Goal: Task Accomplishment & Management: Use online tool/utility

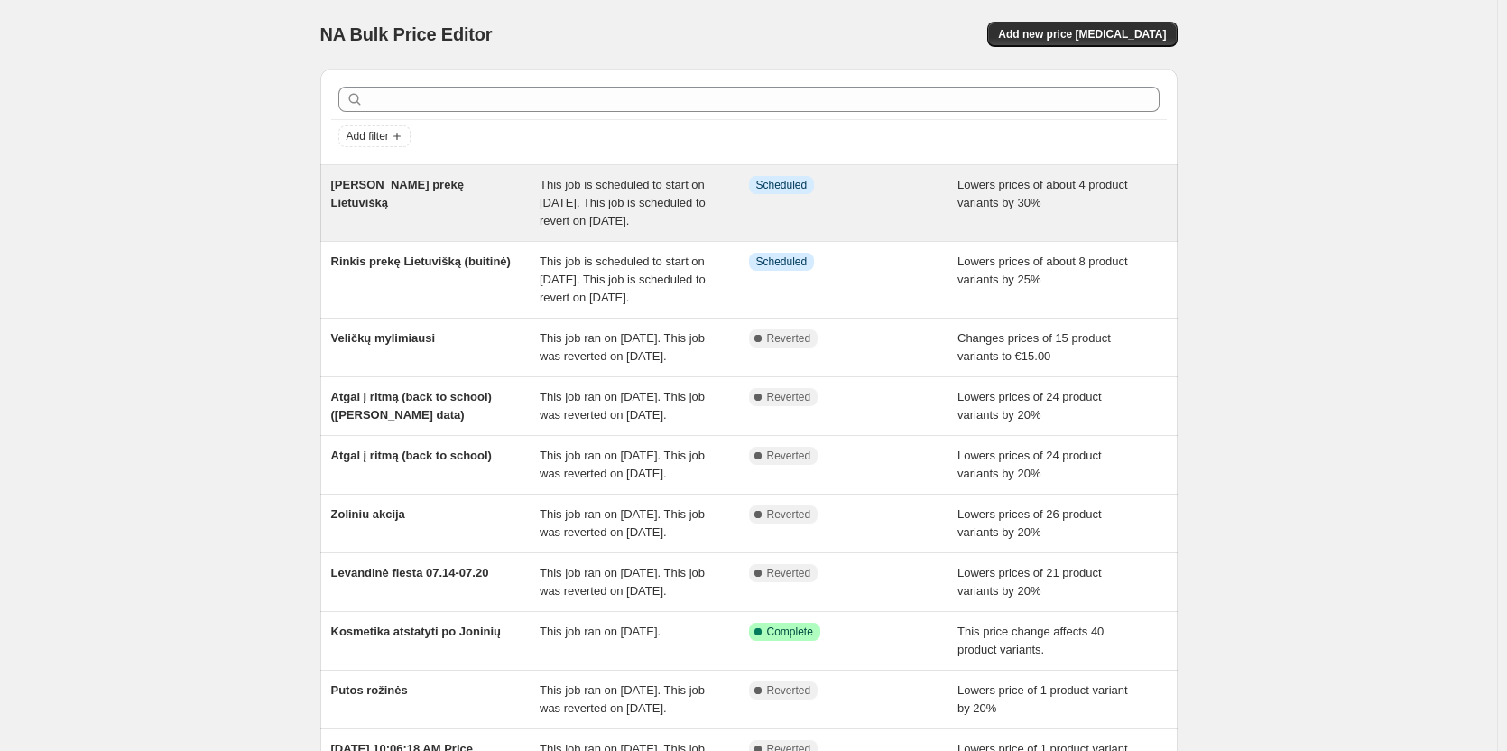
click at [502, 203] on div "[PERSON_NAME] prekę Lietuvišką" at bounding box center [435, 203] width 209 height 54
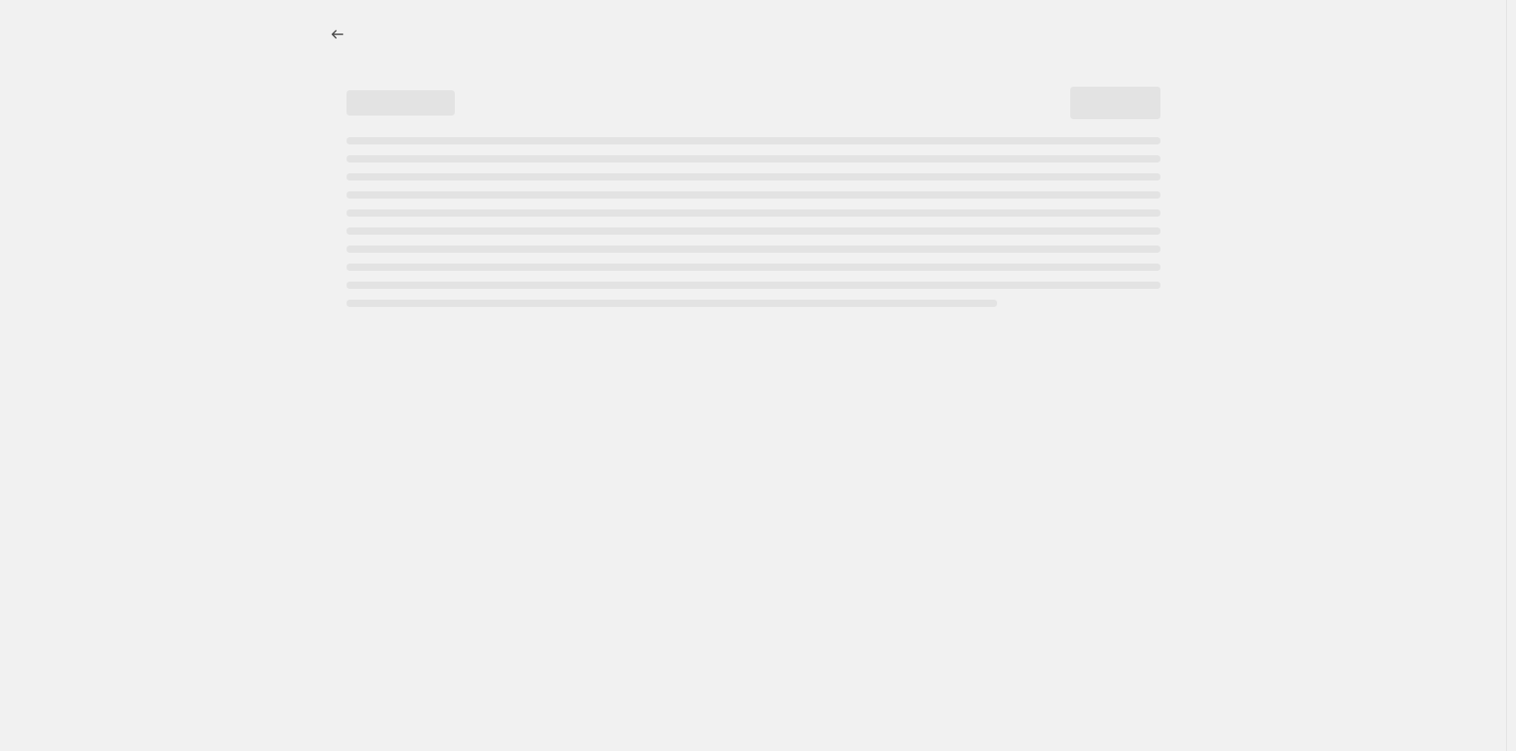
select select "percentage"
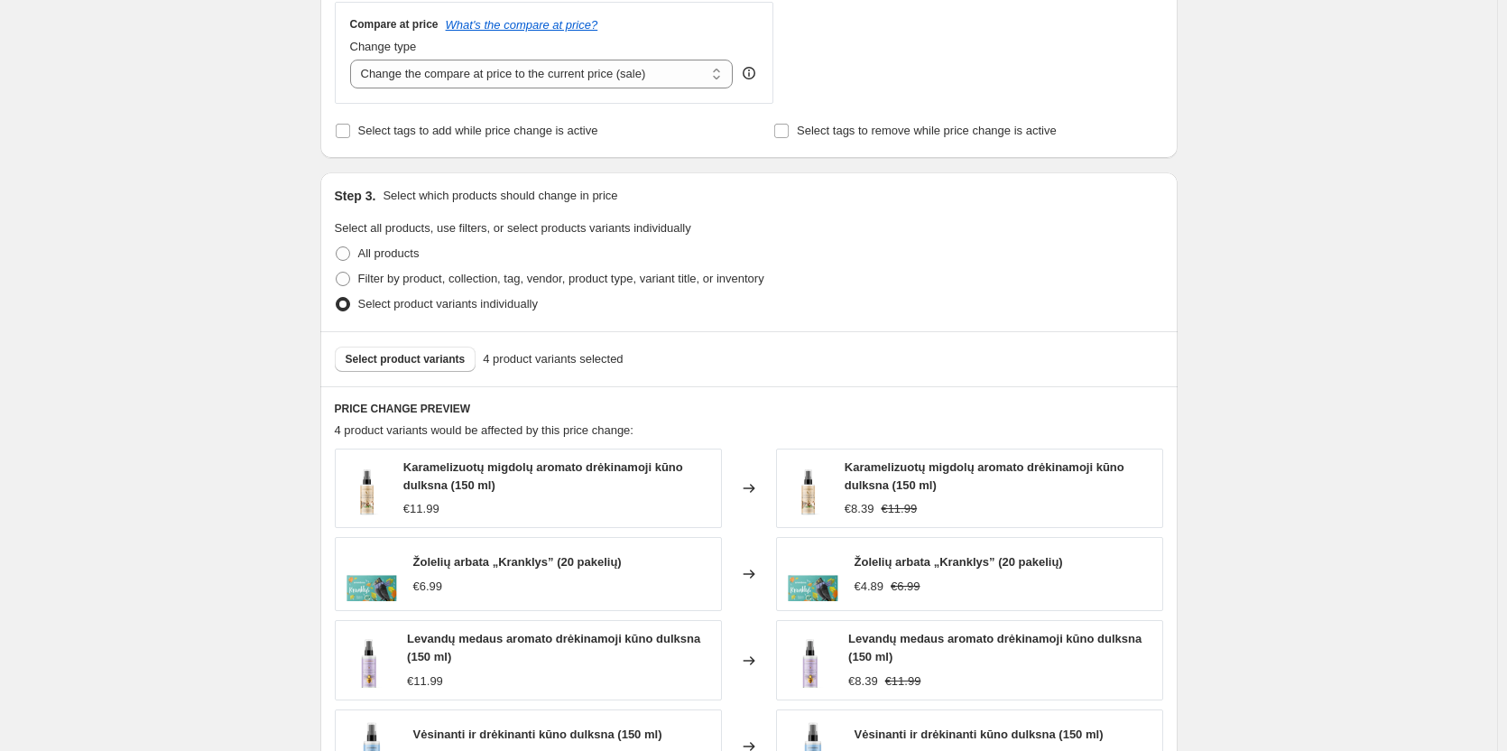
scroll to position [812, 0]
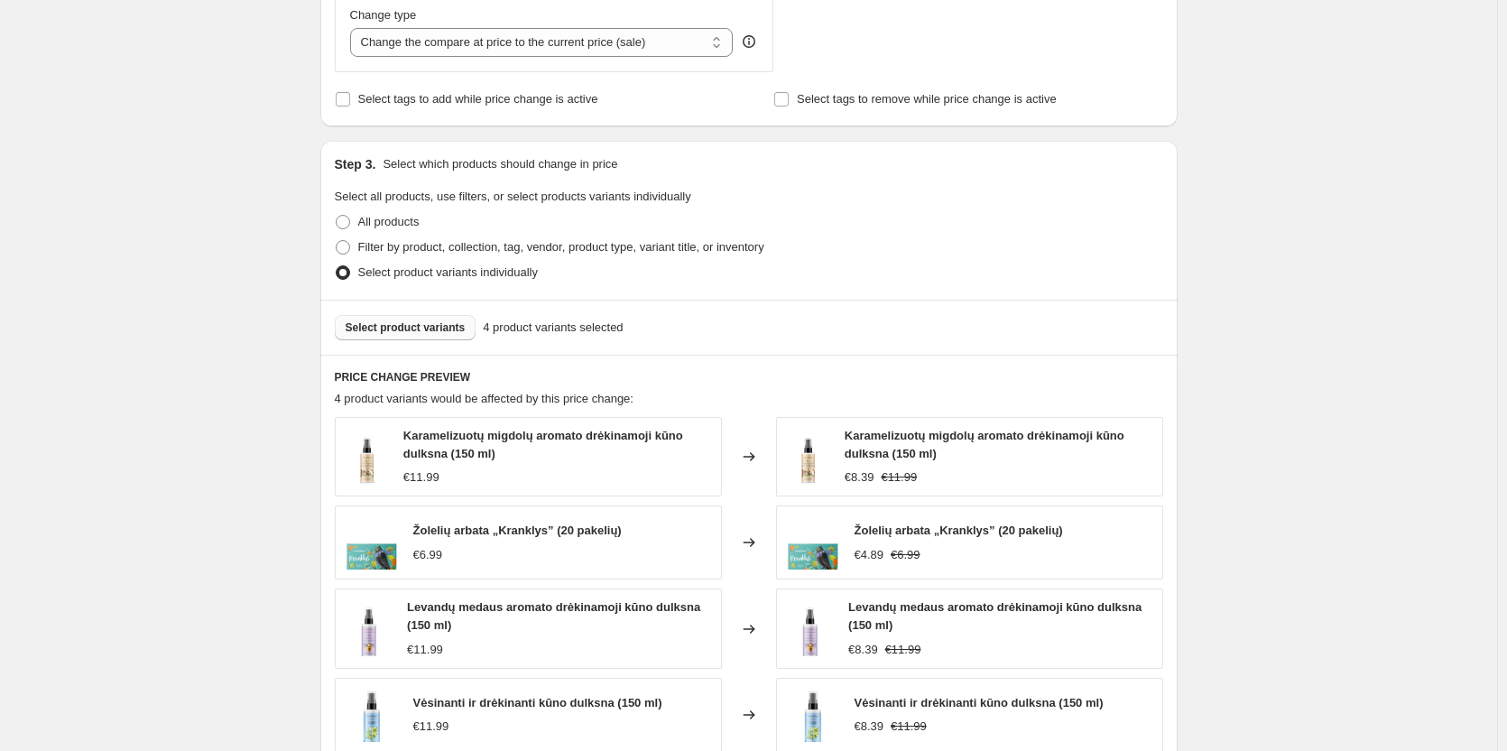
click at [443, 333] on span "Select product variants" at bounding box center [406, 327] width 120 height 14
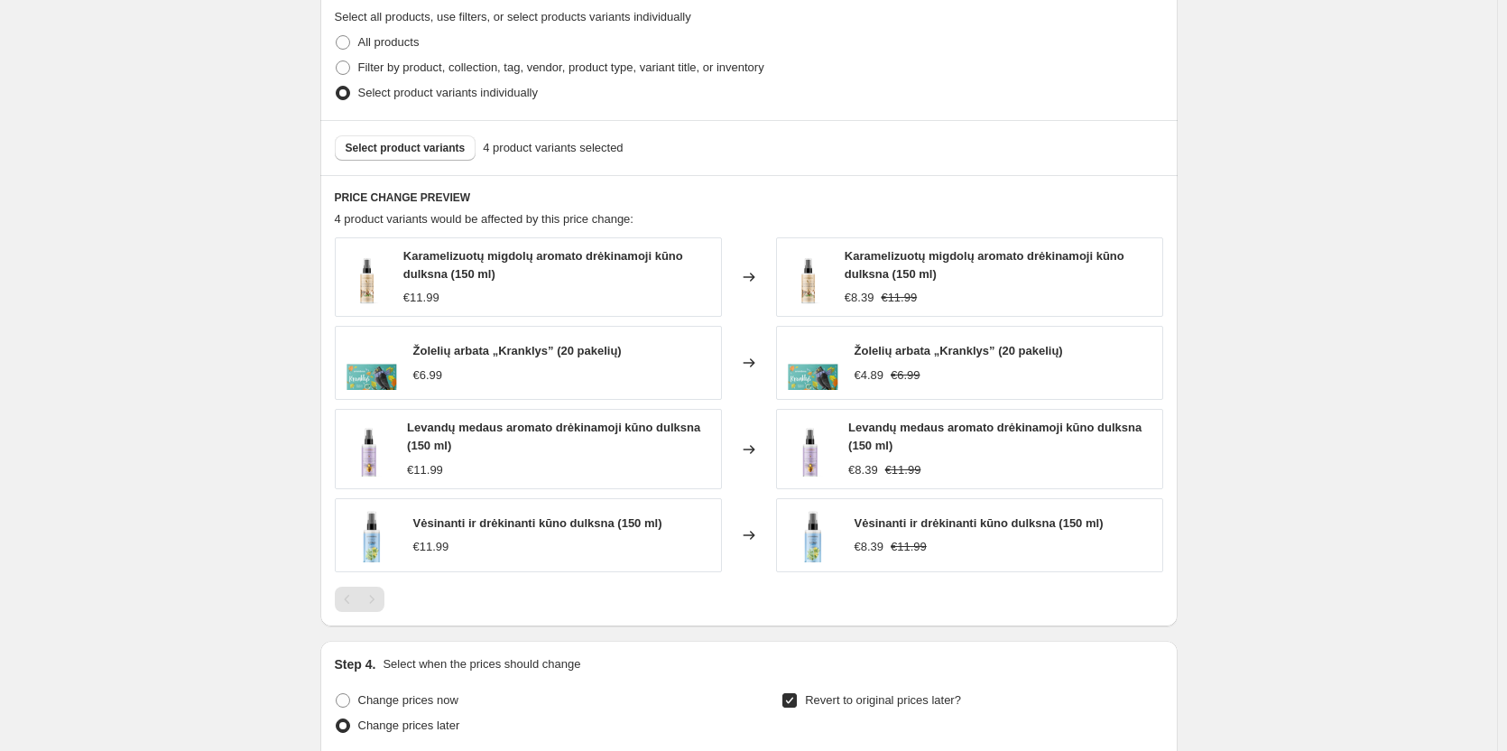
scroll to position [992, 0]
click at [405, 144] on span "Select product variants" at bounding box center [406, 147] width 120 height 14
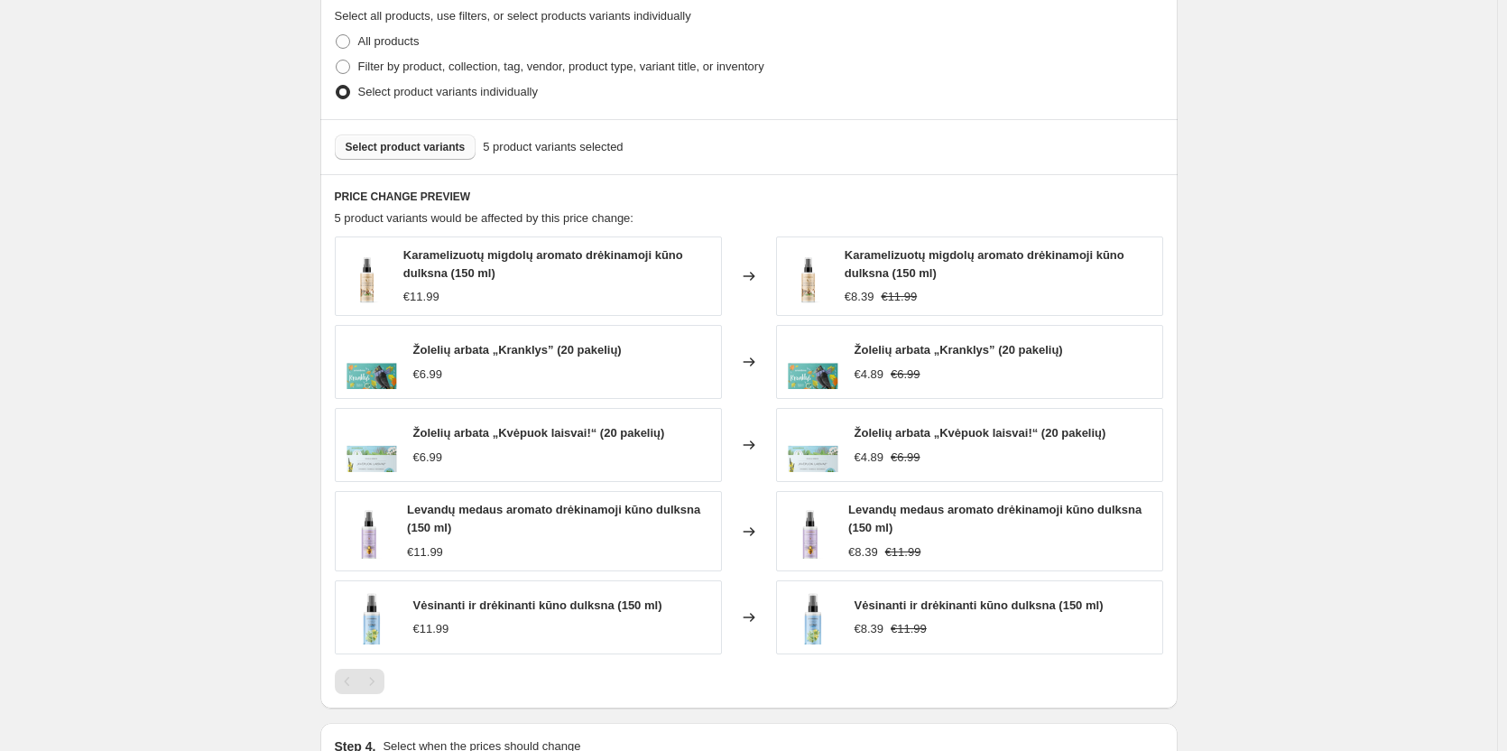
click at [460, 146] on span "Select product variants" at bounding box center [406, 147] width 120 height 14
click at [414, 146] on span "Select product variants" at bounding box center [406, 147] width 120 height 14
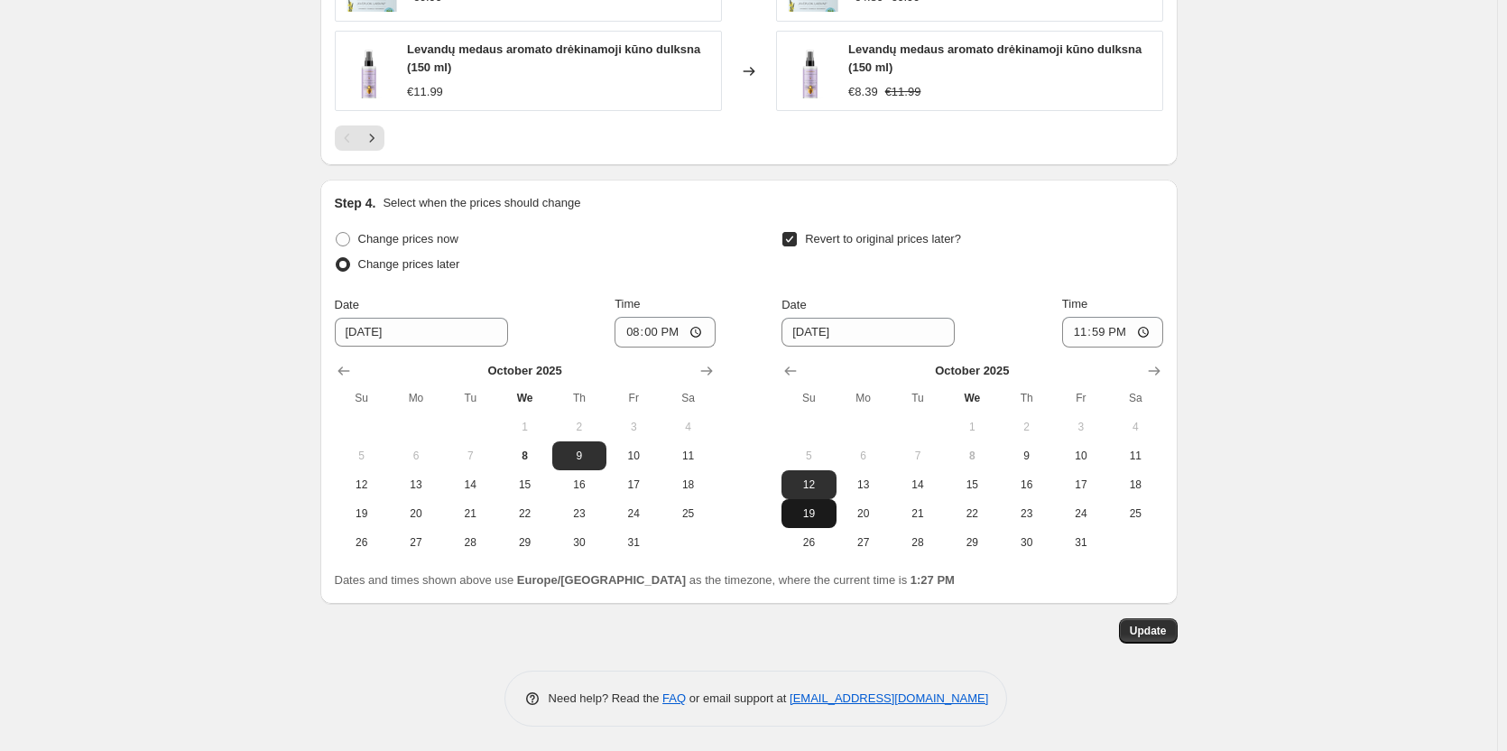
scroll to position [1539, 0]
click at [1162, 628] on span "Update" at bounding box center [1148, 628] width 37 height 14
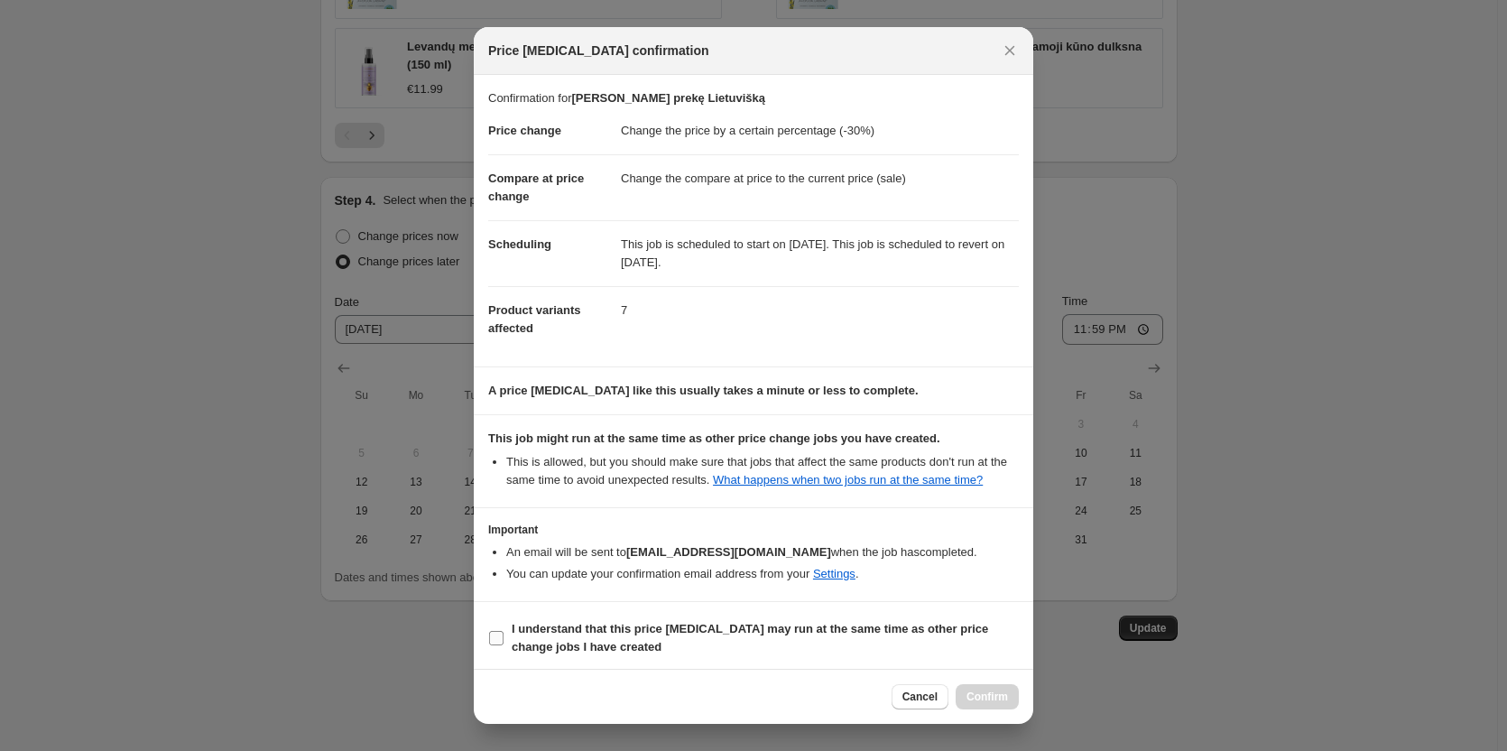
drag, startPoint x: 552, startPoint y: 643, endPoint x: 580, endPoint y: 643, distance: 28.0
click at [552, 643] on b "I understand that this price [MEDICAL_DATA] may run at the same time as other p…" at bounding box center [750, 638] width 476 height 32
click at [503, 643] on input "I understand that this price [MEDICAL_DATA] may run at the same time as other p…" at bounding box center [496, 638] width 14 height 14
checkbox input "true"
click at [977, 700] on span "Confirm" at bounding box center [987, 696] width 42 height 14
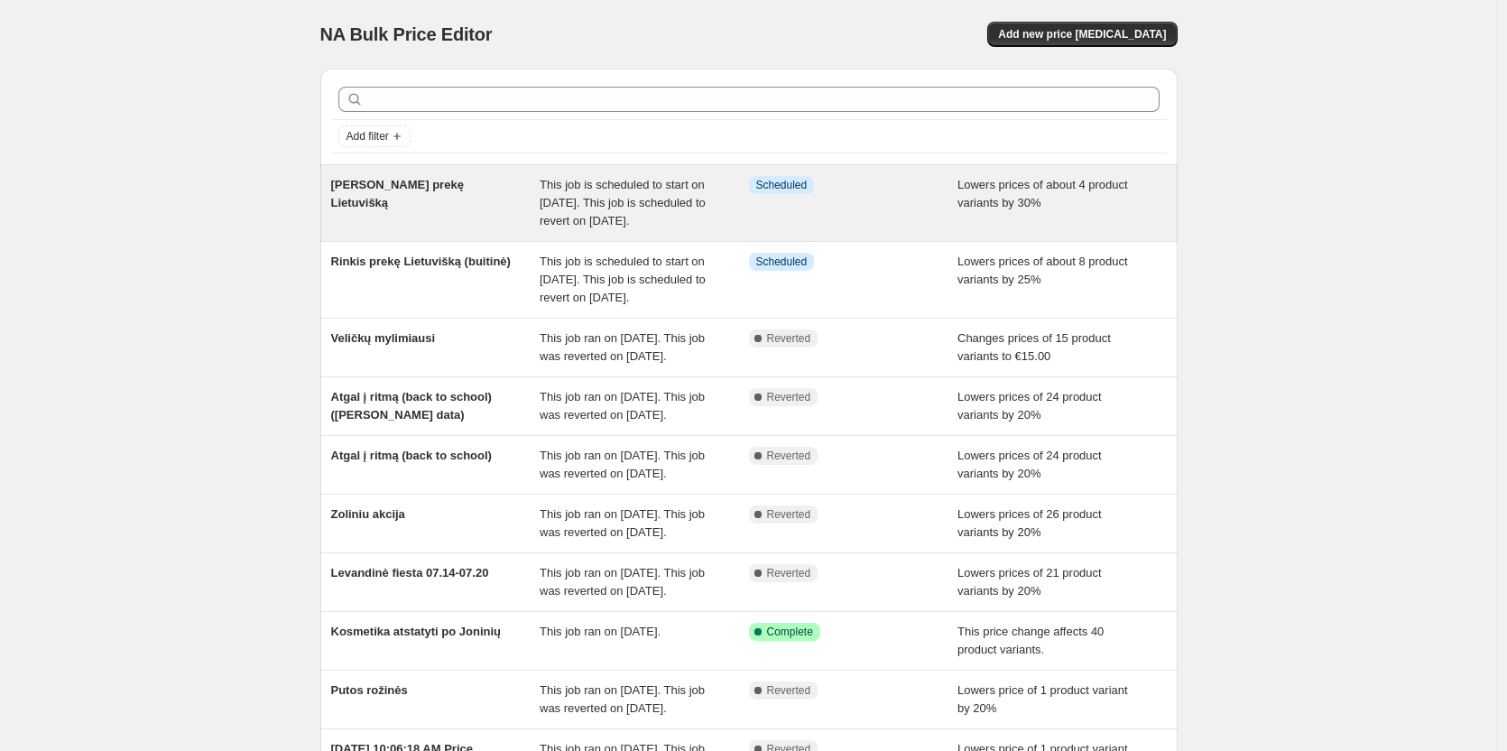
click at [897, 191] on div "Info Scheduled" at bounding box center [840, 185] width 182 height 18
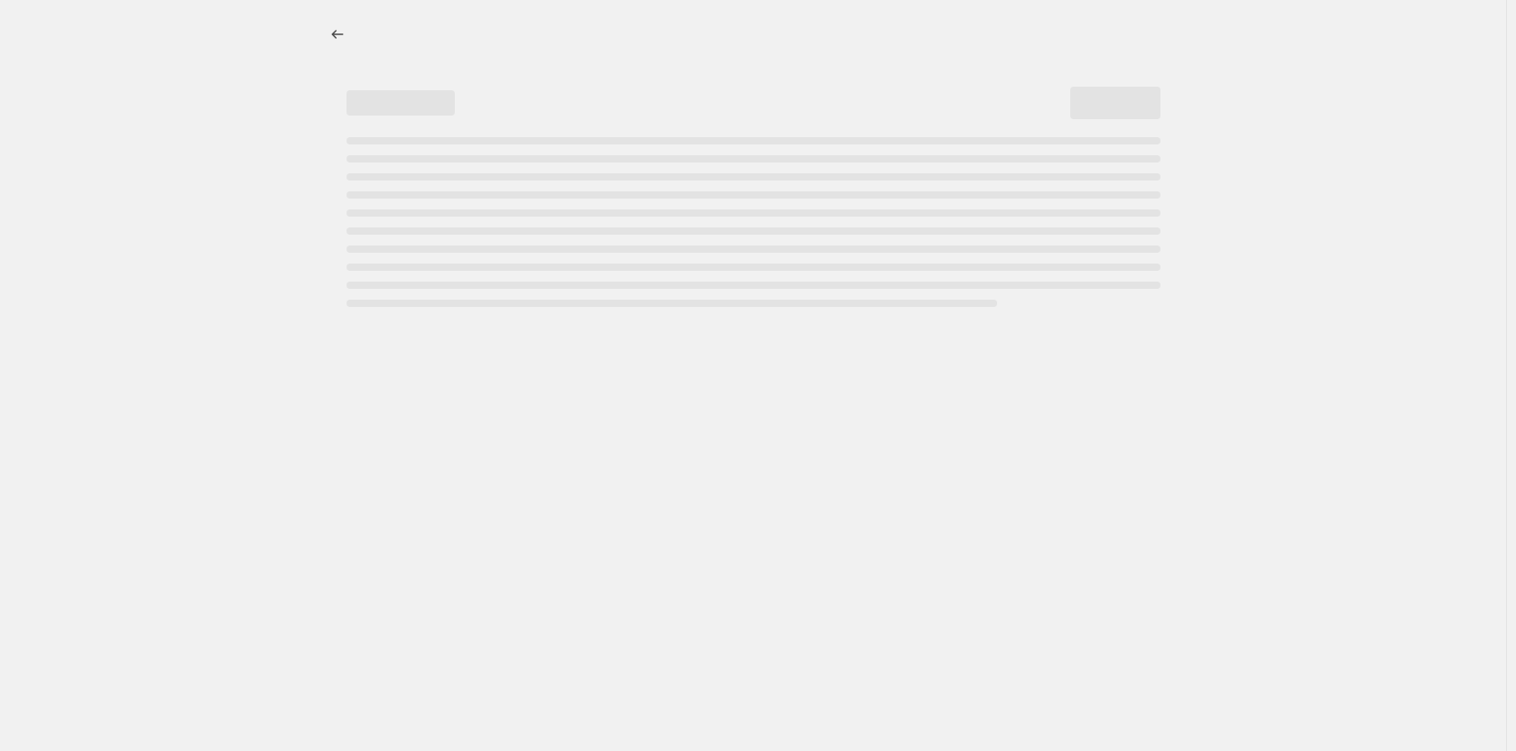
select select "percentage"
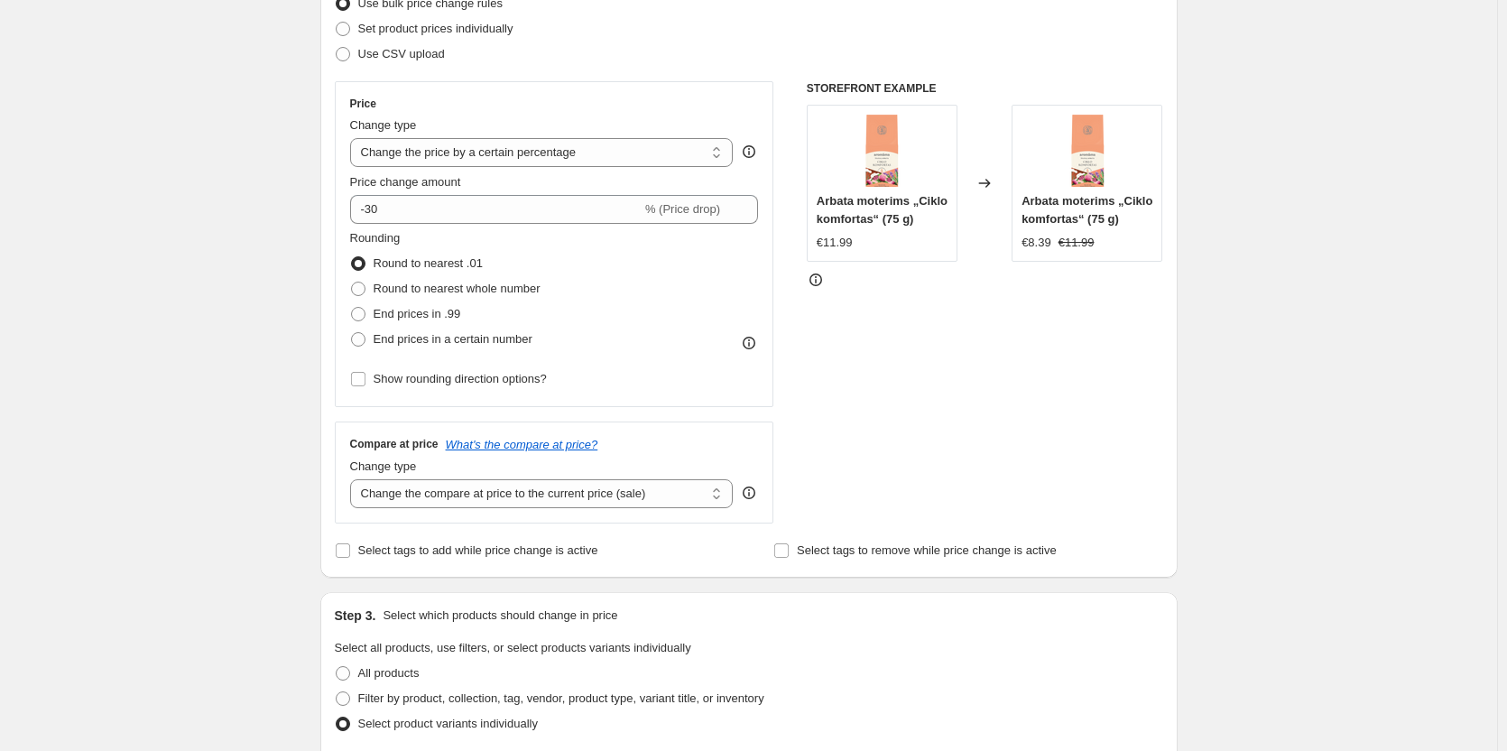
scroll to position [632, 0]
